Goal: Task Accomplishment & Management: Complete application form

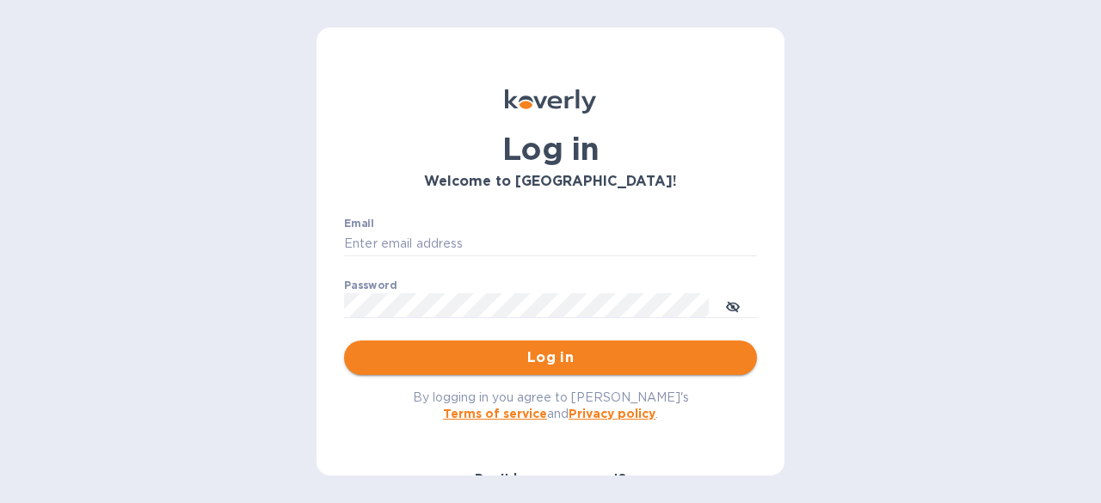
type input "[PERSON_NAME][EMAIL_ADDRESS][PERSON_NAME][DOMAIN_NAME]"
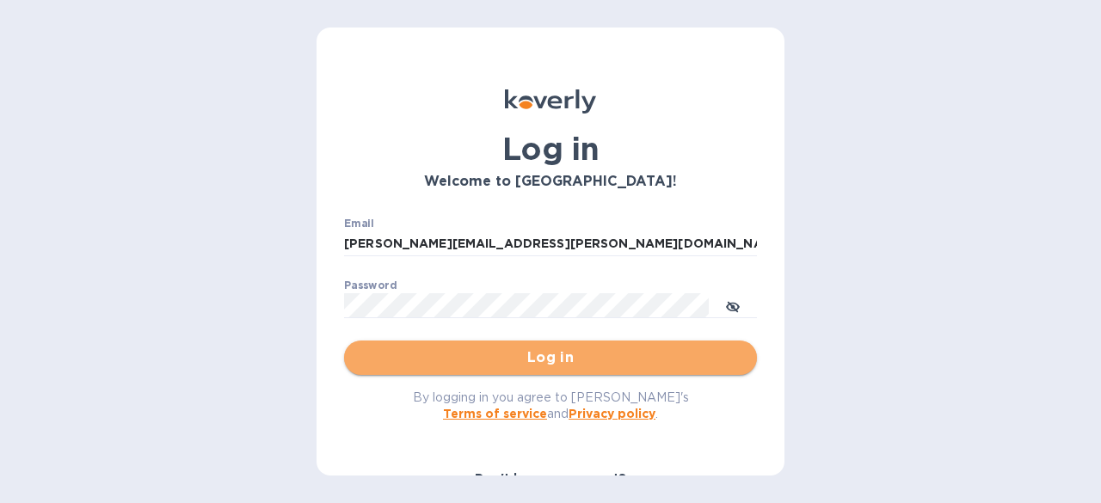
click at [621, 360] on span "Log in" at bounding box center [550, 358] width 385 height 21
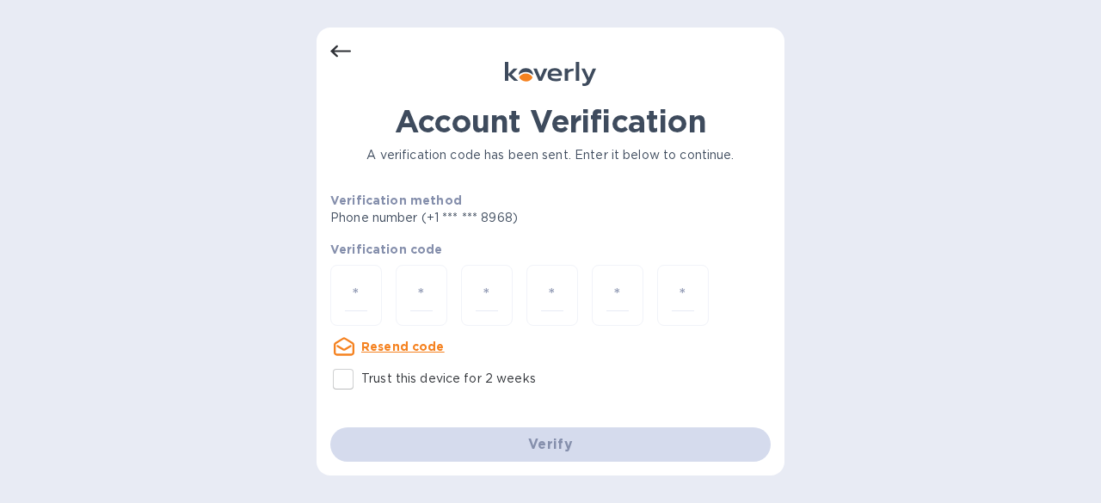
click at [343, 379] on input "Trust this device for 2 weeks" at bounding box center [343, 379] width 36 height 36
checkbox input "true"
click at [357, 295] on input "number" at bounding box center [356, 296] width 22 height 32
type input "5"
type input "4"
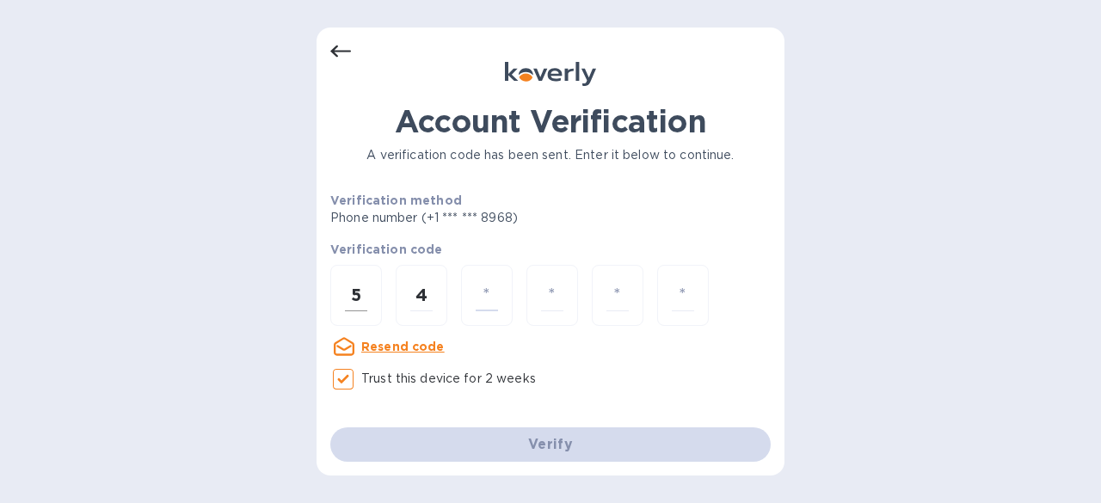
type input "7"
type input "0"
type input "3"
type input "6"
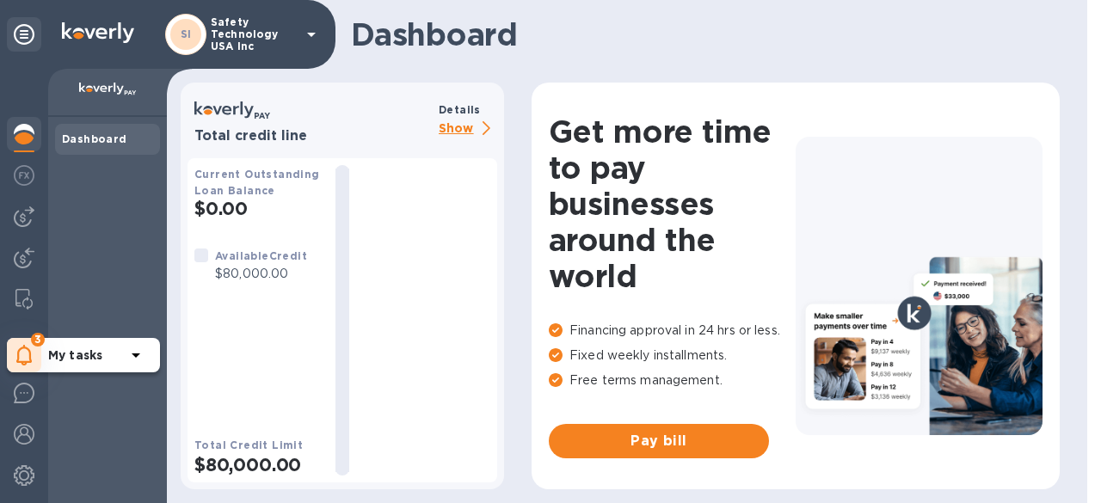
click at [57, 352] on b "My tasks" at bounding box center [75, 355] width 54 height 14
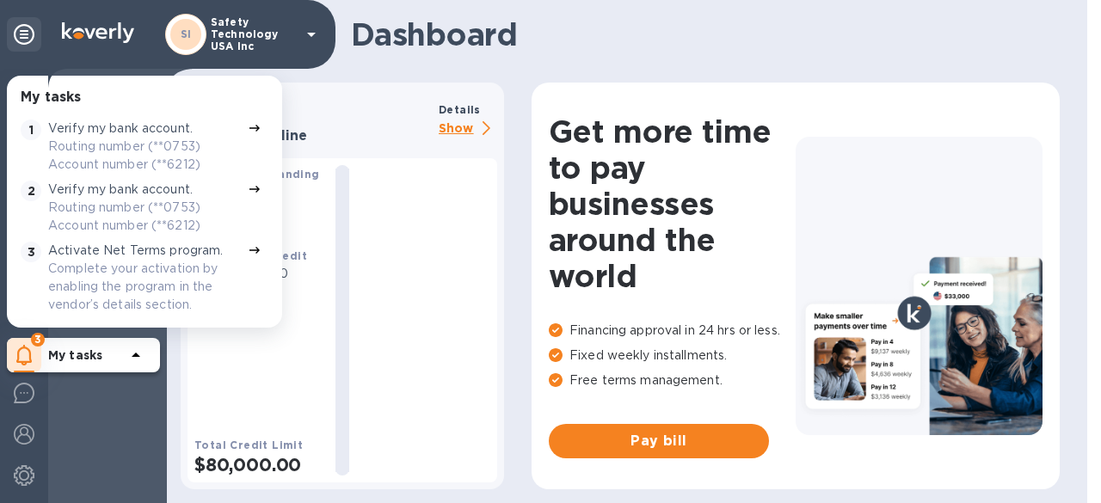
click at [139, 145] on p "Routing number (**0753) Account number (**6212)" at bounding box center [144, 156] width 193 height 36
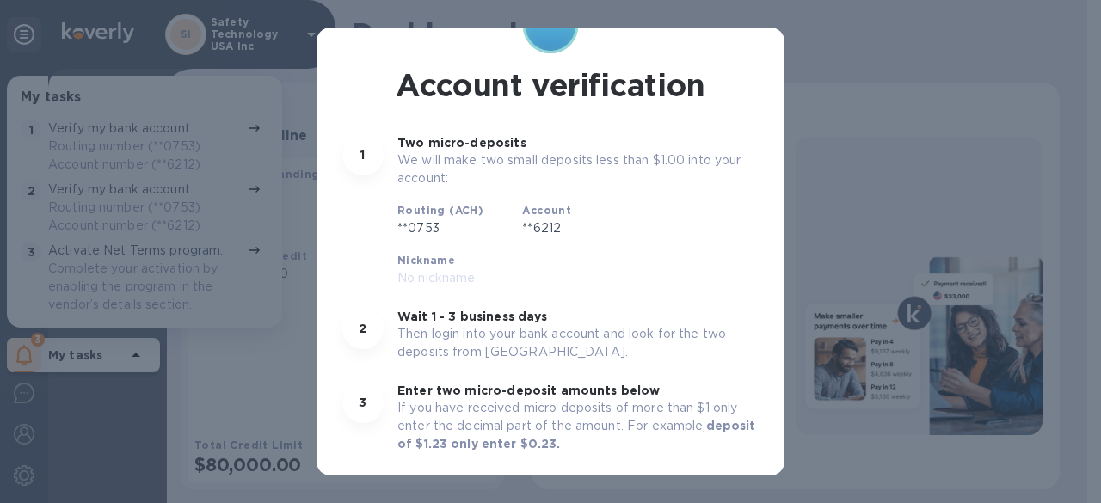
scroll to position [172, 0]
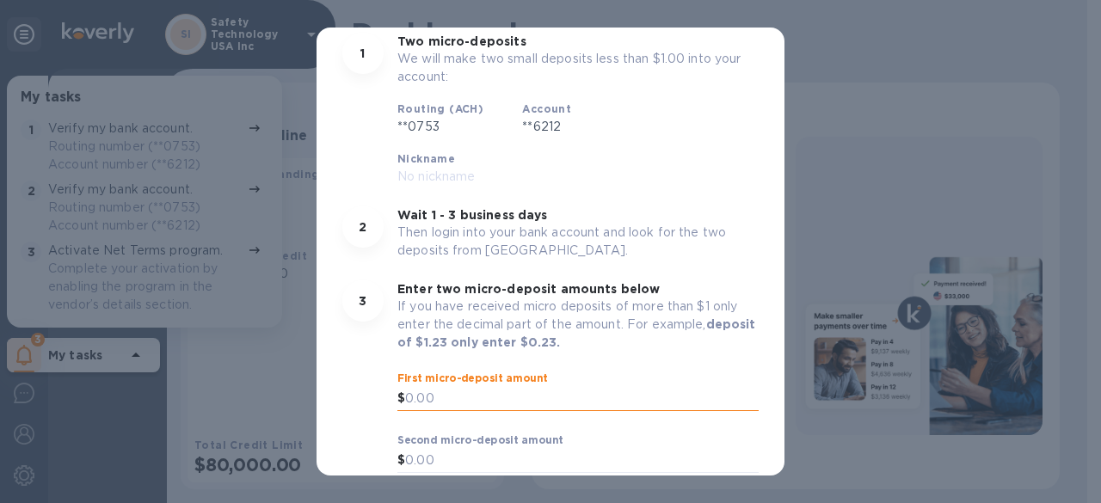
click at [439, 386] on input "text" at bounding box center [582, 399] width 354 height 26
type input "0.19"
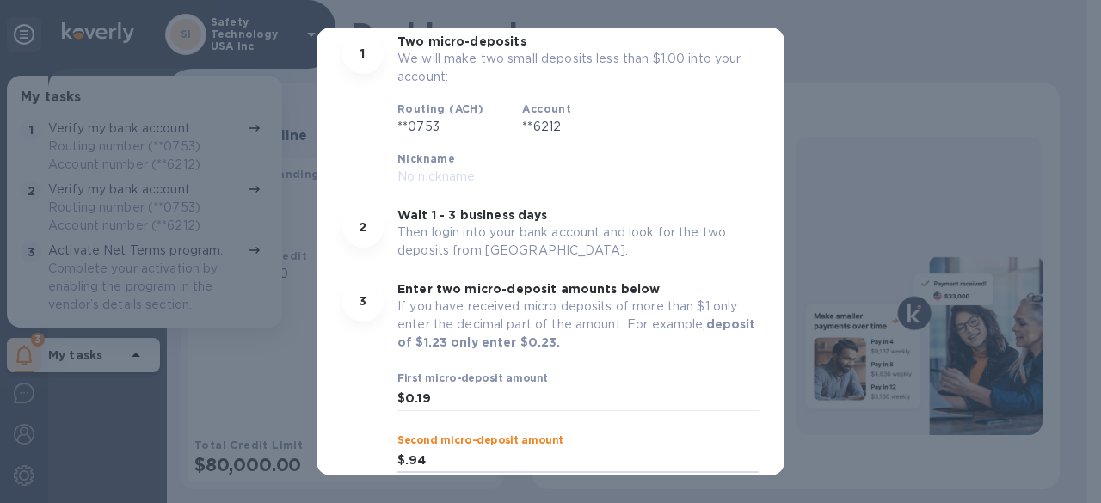
type input "0.94"
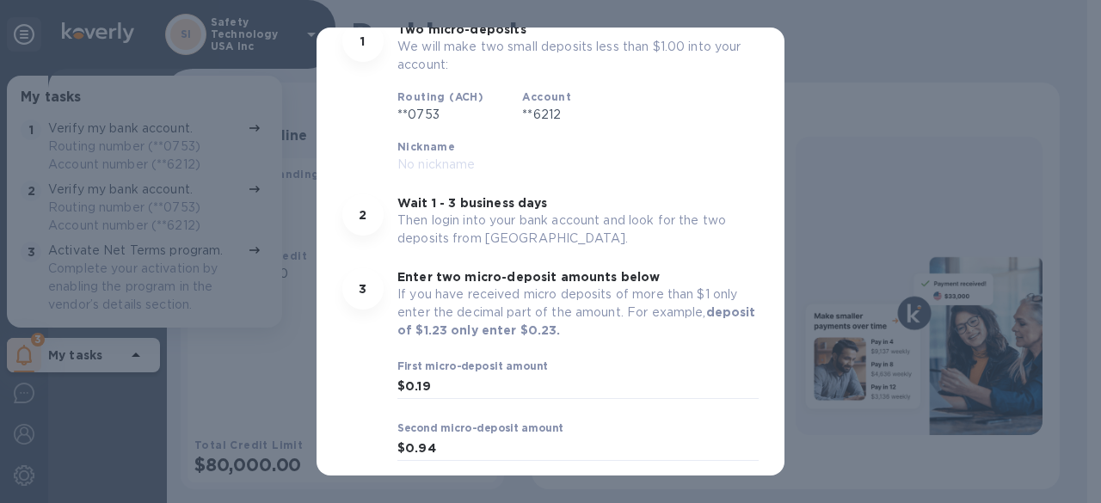
click at [521, 498] on span "Okay" at bounding box center [550, 508] width 389 height 21
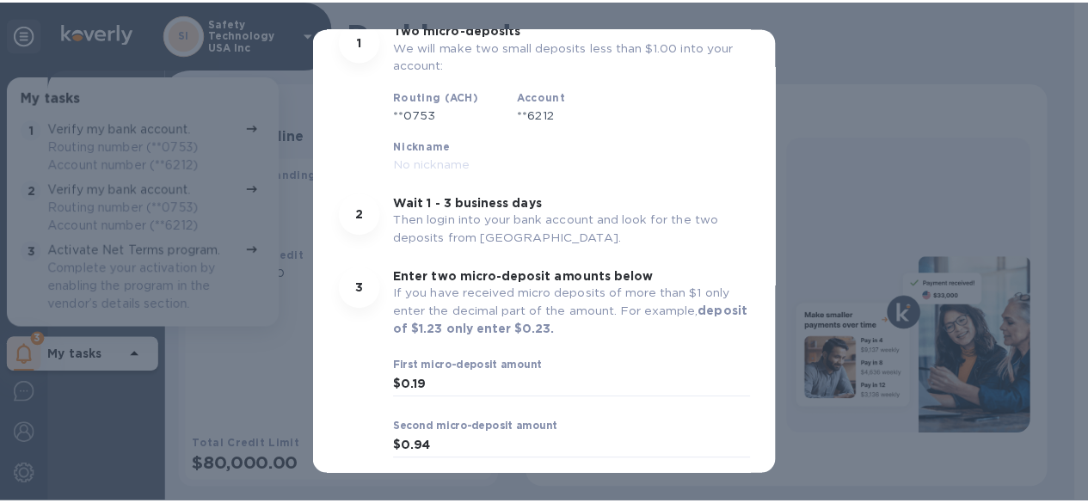
scroll to position [0, 0]
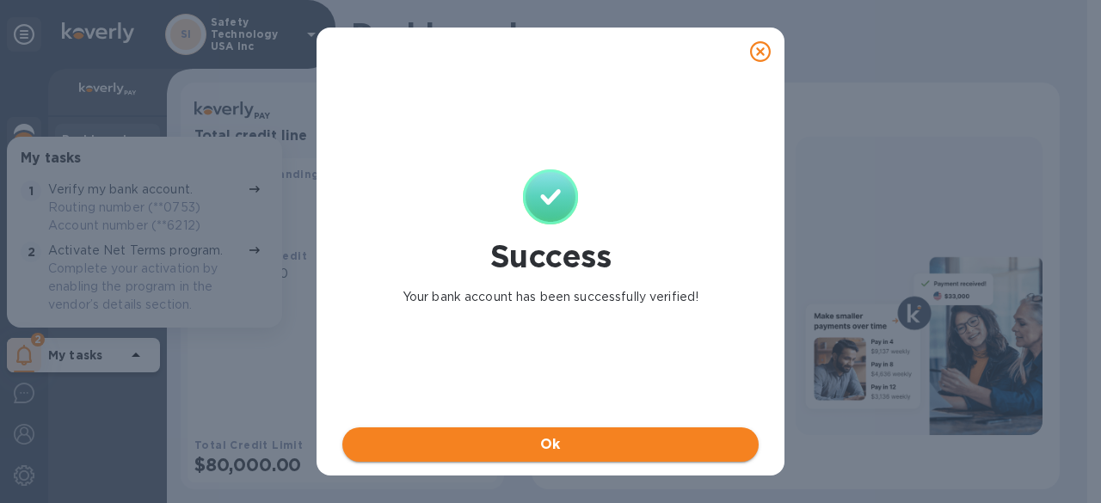
click at [613, 436] on span "Ok" at bounding box center [550, 444] width 389 height 21
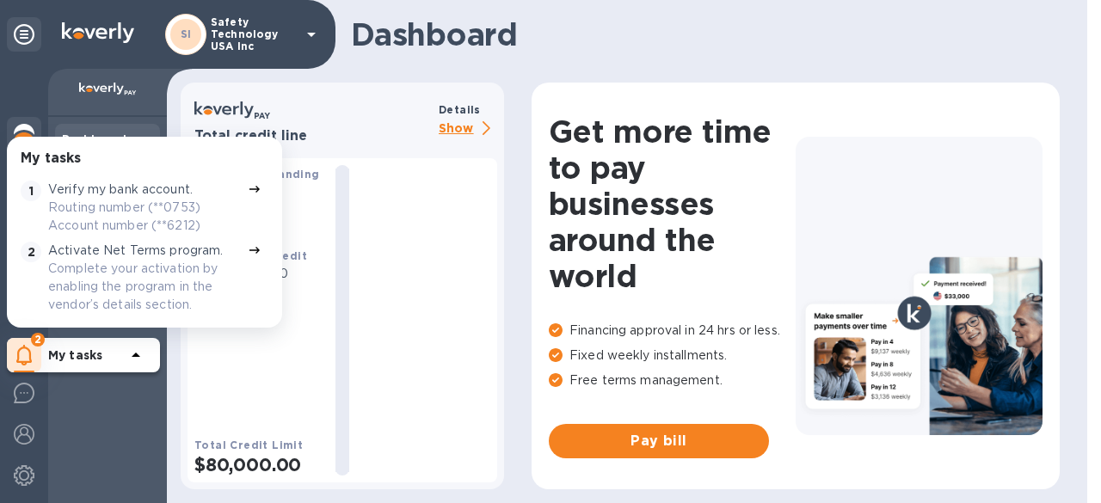
click at [194, 276] on p "Complete your activation by enabling the program in the vendor’s details sectio…" at bounding box center [144, 287] width 193 height 54
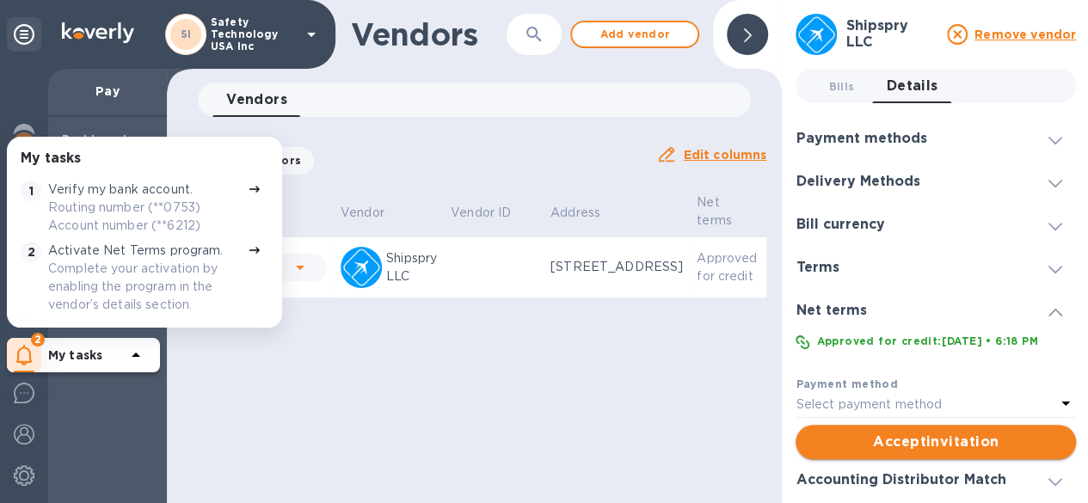
click at [921, 451] on span "Accept invitation" at bounding box center [936, 442] width 253 height 21
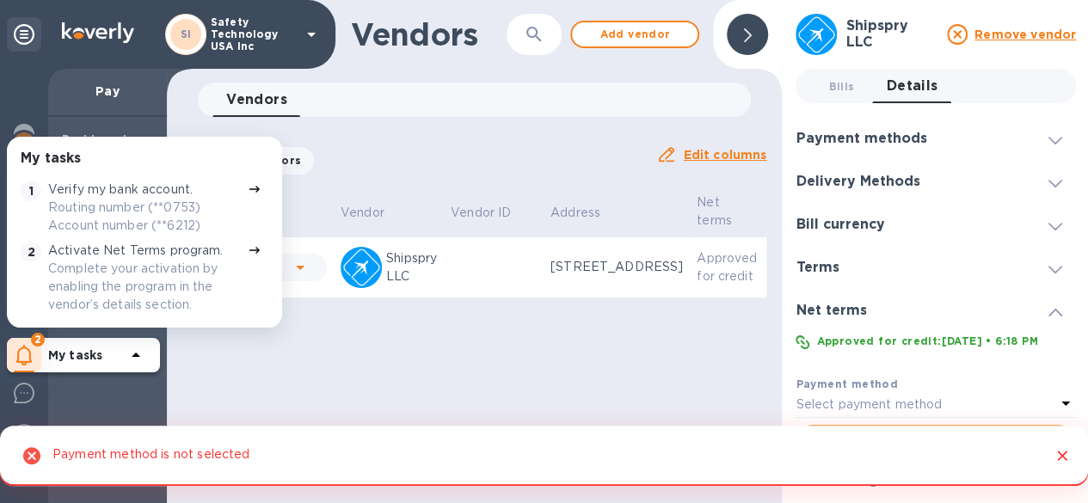
click at [1054, 447] on icon "Close" at bounding box center [1062, 455] width 17 height 17
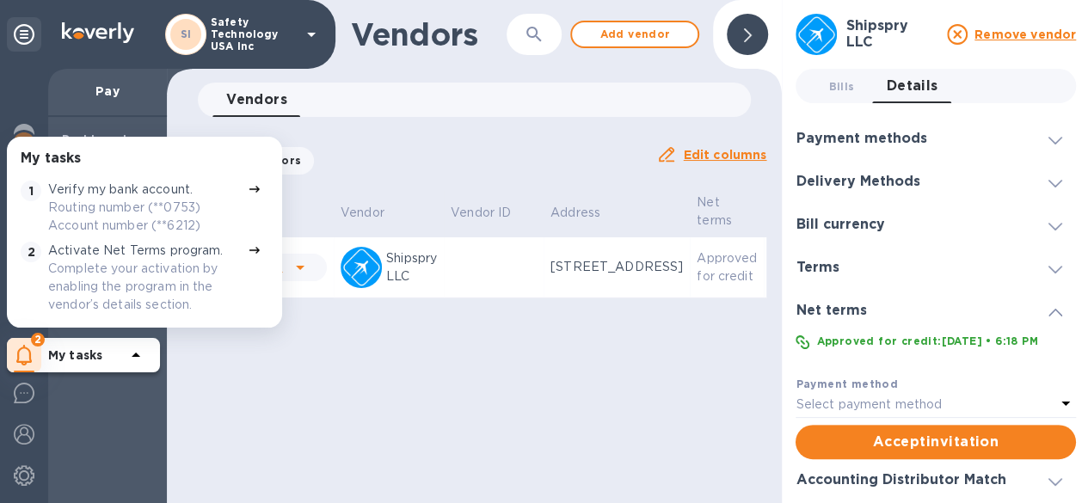
click at [1050, 135] on span at bounding box center [1056, 139] width 14 height 16
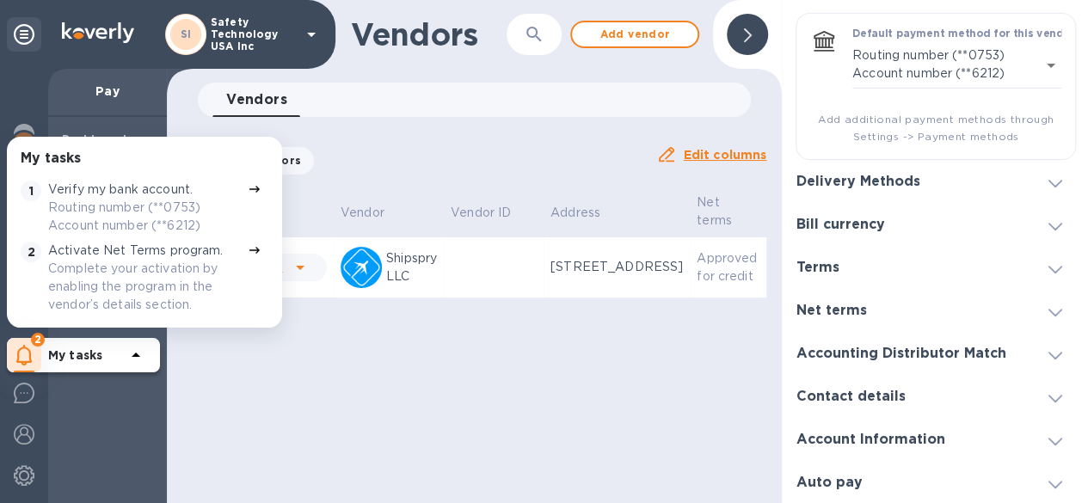
scroll to position [13, 0]
click at [404, 404] on div "Vendors ​ Add vendor Vendors 0 Filter Vendors Auto pay: All Edit columns Vendor…" at bounding box center [474, 251] width 615 height 503
click at [748, 28] on icon at bounding box center [748, 35] width 8 height 14
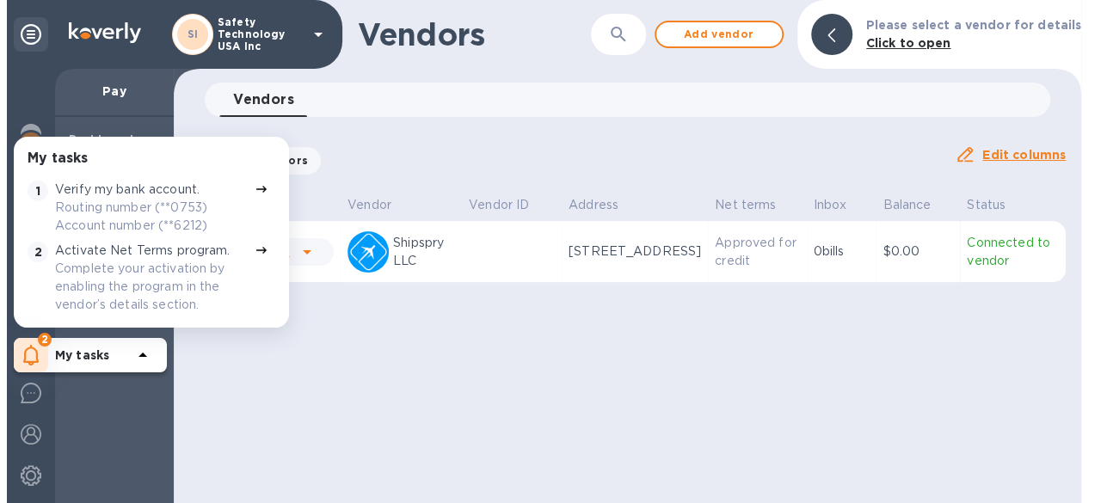
scroll to position [0, 0]
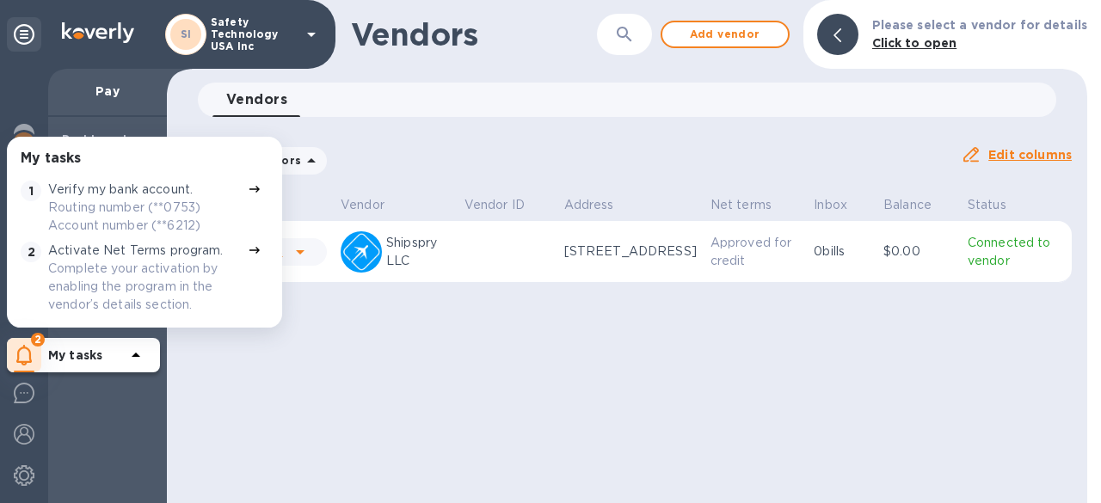
click at [184, 280] on p "Complete your activation by enabling the program in the vendor’s details sectio…" at bounding box center [144, 287] width 193 height 54
click at [248, 252] on icon at bounding box center [255, 250] width 14 height 14
click at [127, 252] on p "Activate Net Terms program." at bounding box center [136, 251] width 176 height 18
click at [100, 197] on p "Verify my bank account." at bounding box center [120, 190] width 145 height 18
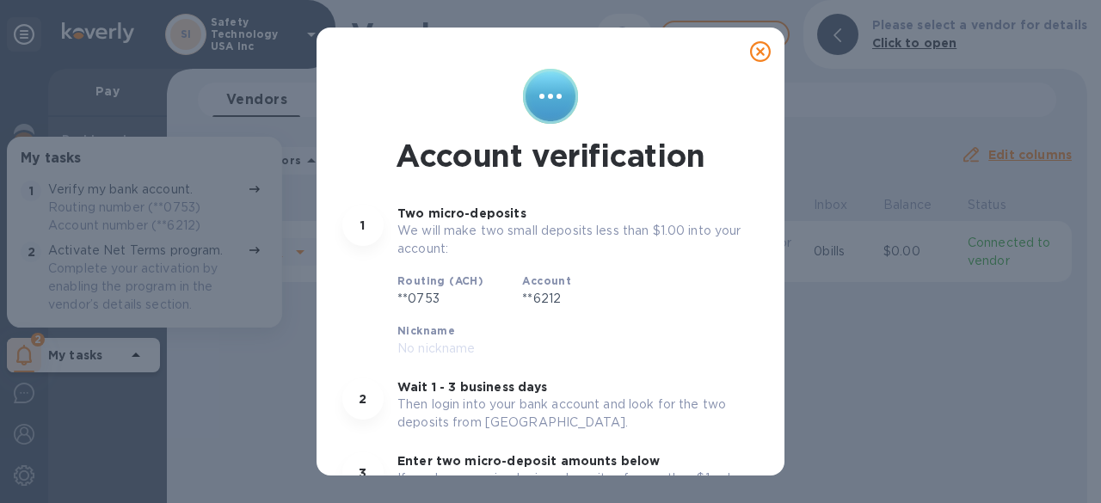
click at [757, 52] on icon at bounding box center [760, 51] width 21 height 21
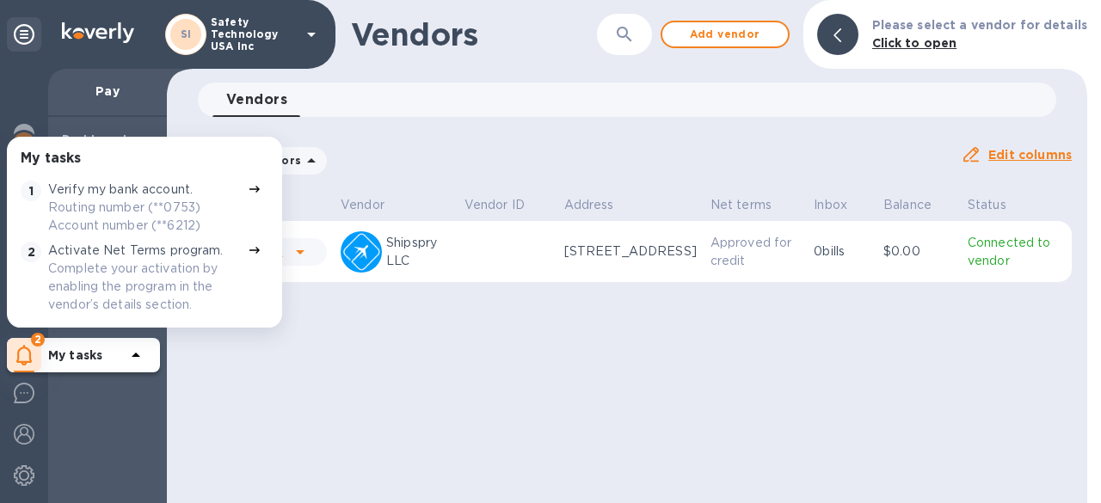
click at [136, 273] on p "Complete your activation by enabling the program in the vendor’s details sectio…" at bounding box center [144, 287] width 193 height 54
click at [117, 410] on div "Dashboard Bills Net Terms Bills Payments Vendors" at bounding box center [107, 310] width 119 height 386
click at [139, 359] on icon at bounding box center [136, 355] width 21 height 21
